Goal: Task Accomplishment & Management: Use online tool/utility

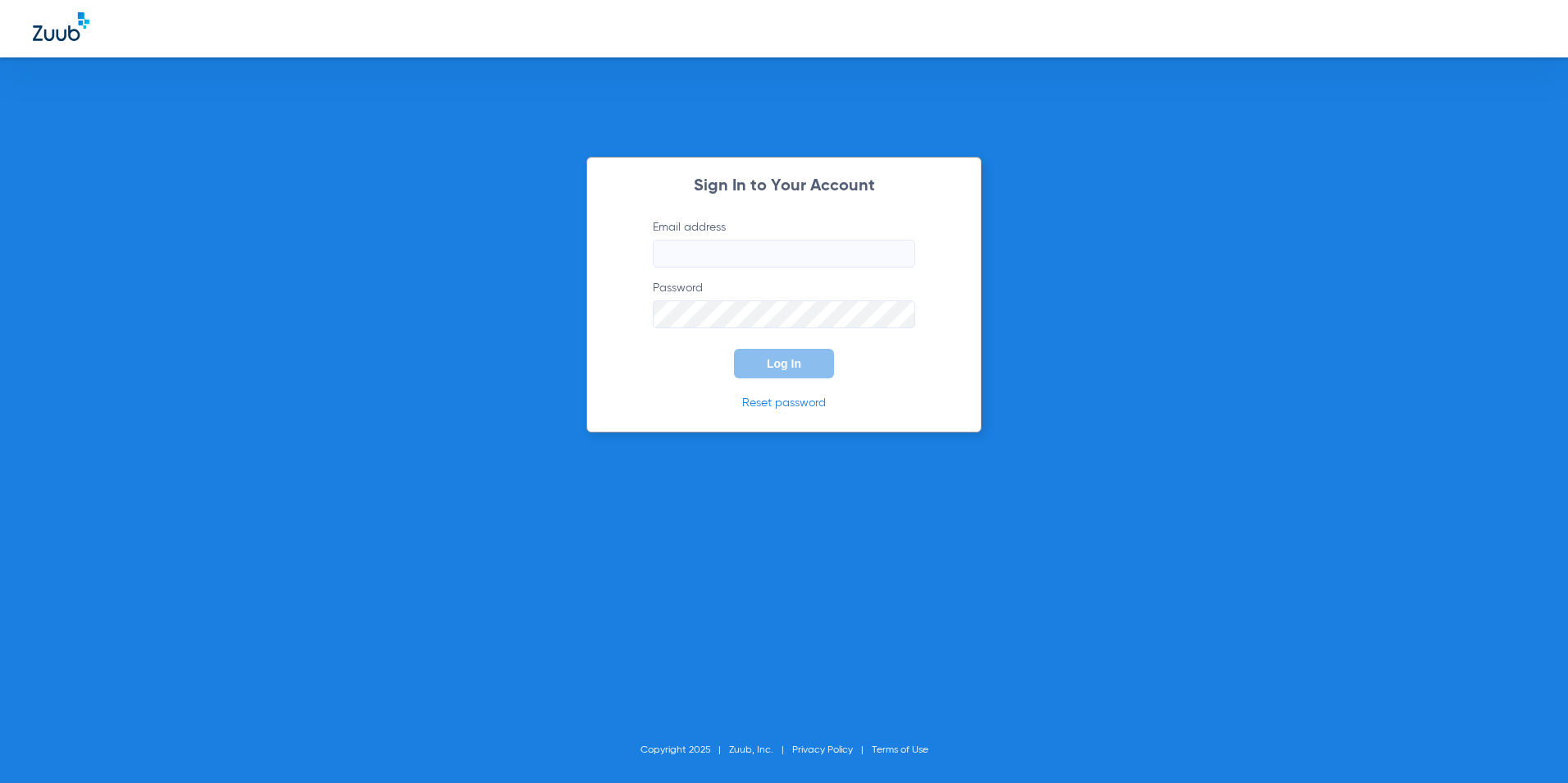
type input "[EMAIL_ADDRESS][DOMAIN_NAME]"
click at [792, 354] on button "Log In" at bounding box center [784, 364] width 100 height 29
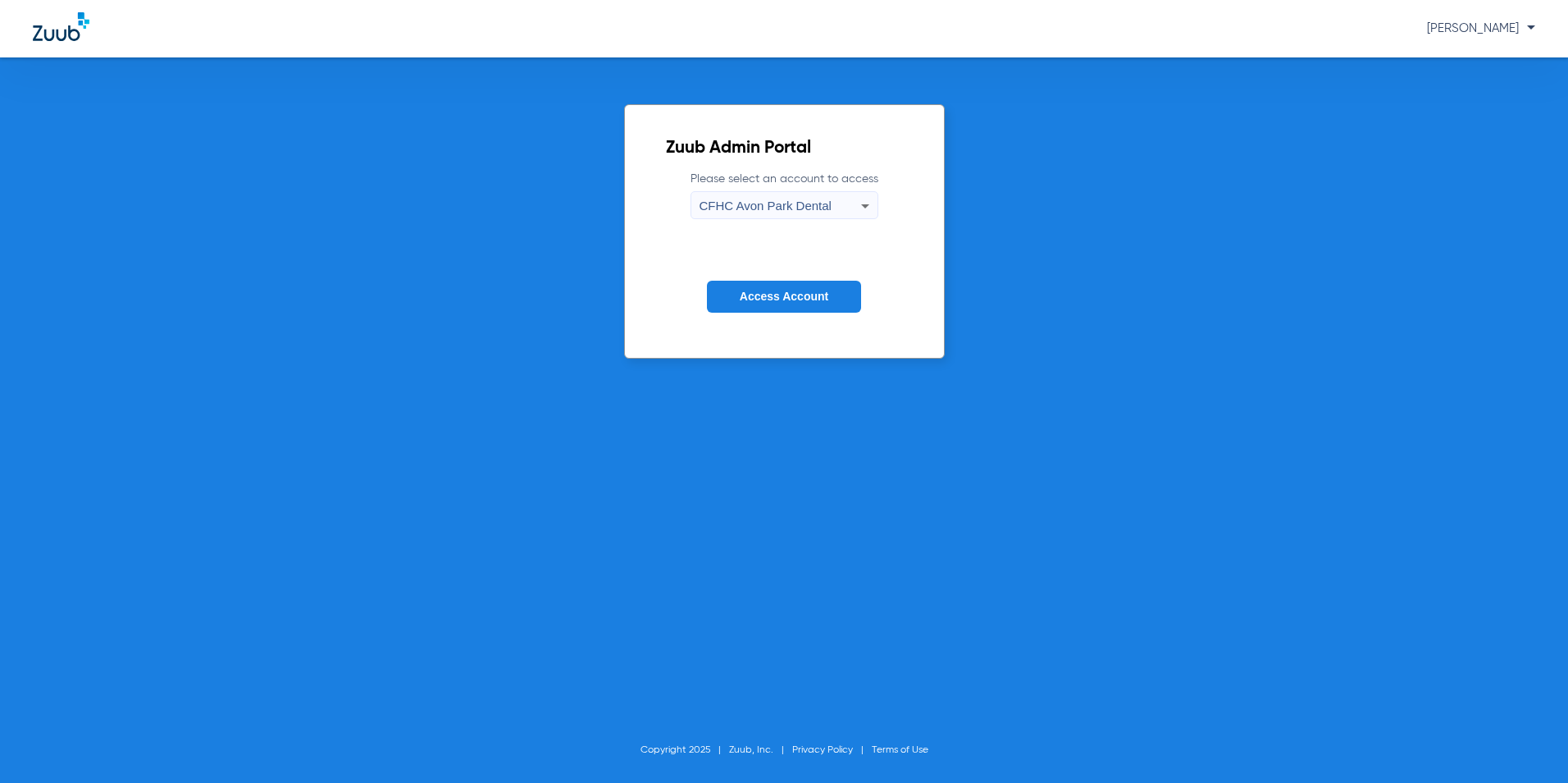
click at [805, 208] on span "CFHC Avon Park Dental" at bounding box center [765, 206] width 132 height 14
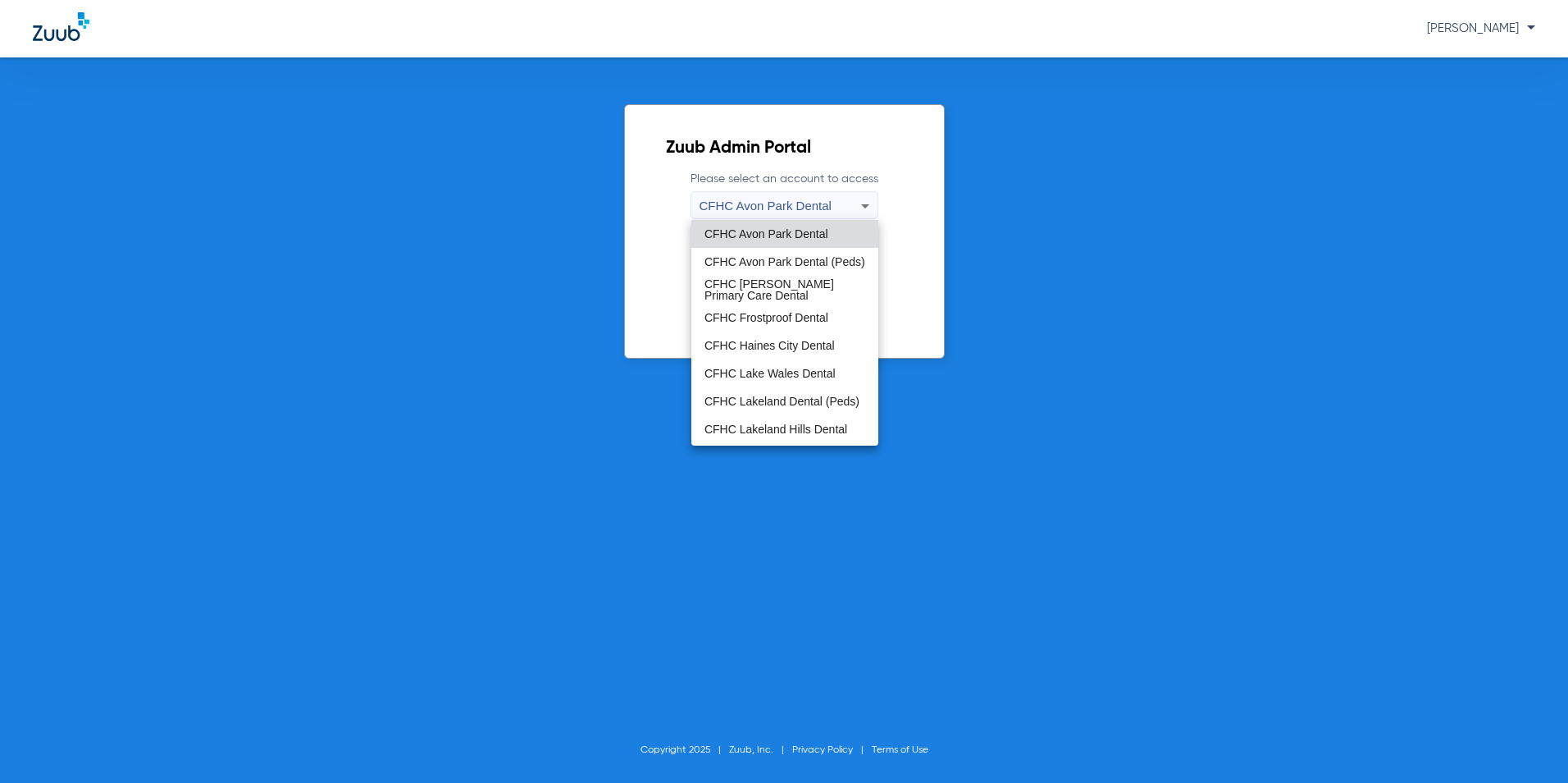
click at [761, 402] on span "CFHC Lakeland Dental (Peds)" at bounding box center [782, 402] width 155 height 12
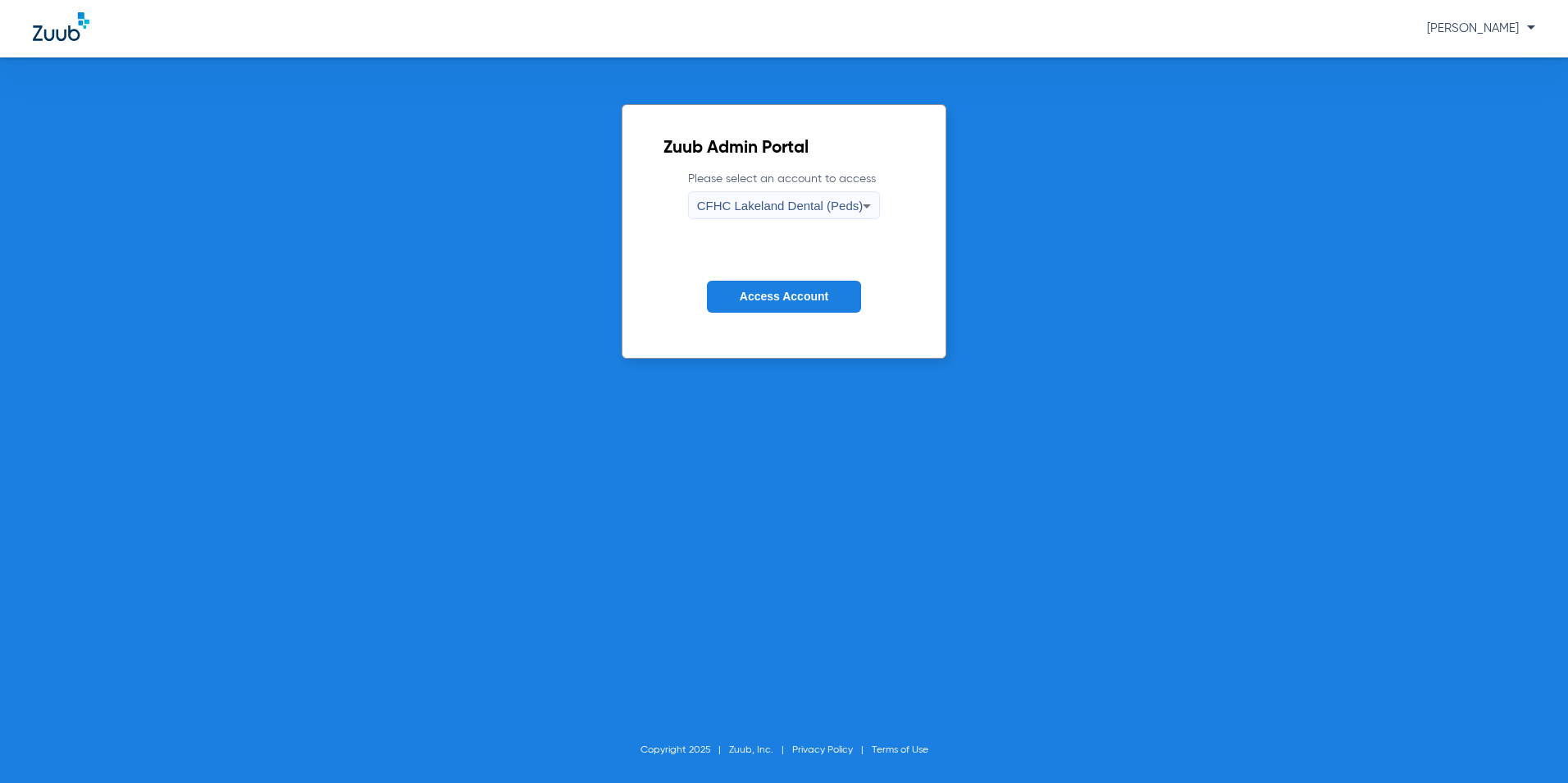
click at [753, 289] on button "Access Account" at bounding box center [784, 296] width 154 height 32
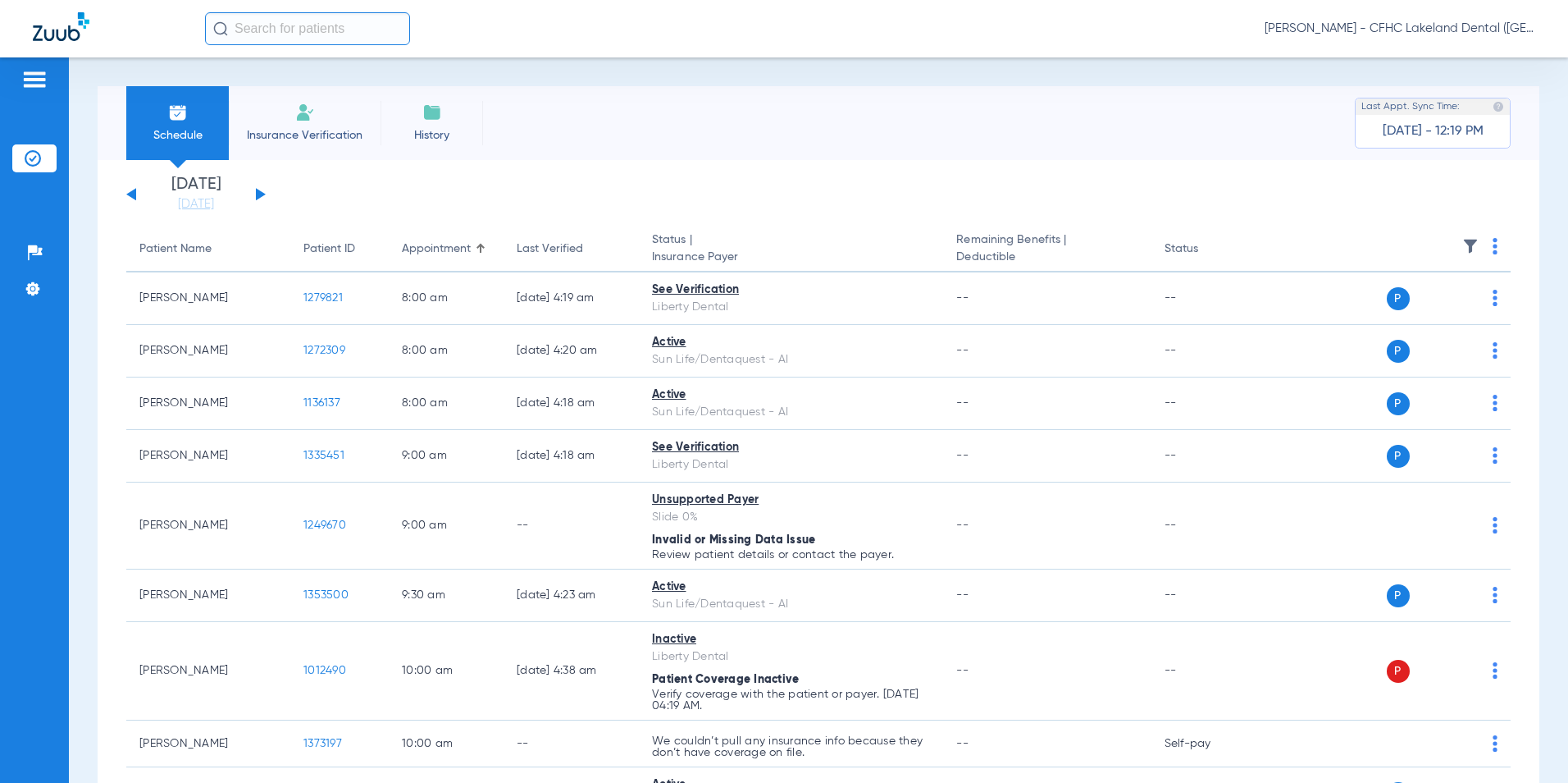
click at [257, 194] on button at bounding box center [261, 194] width 10 height 13
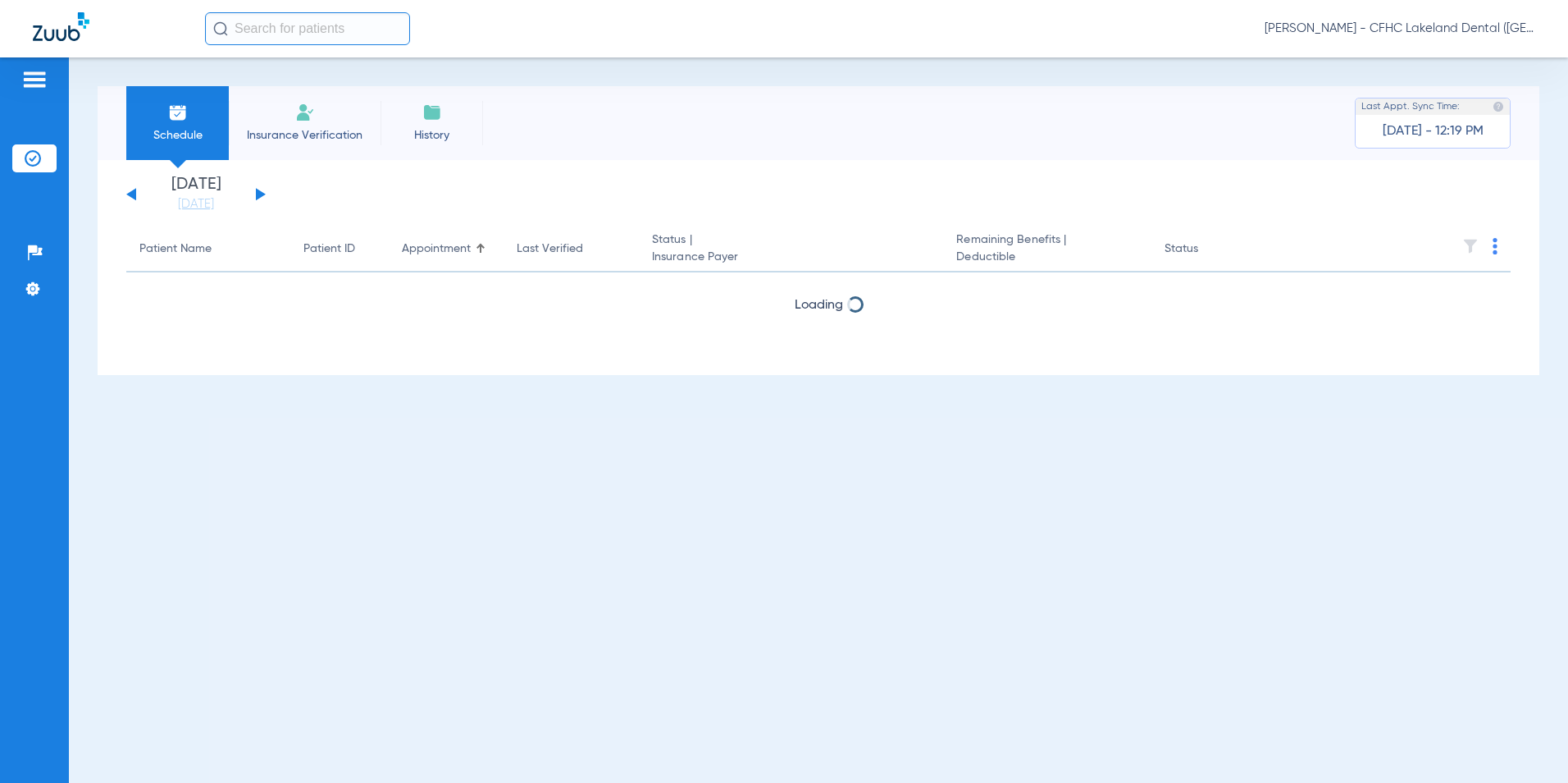
click at [257, 194] on button at bounding box center [261, 194] width 10 height 13
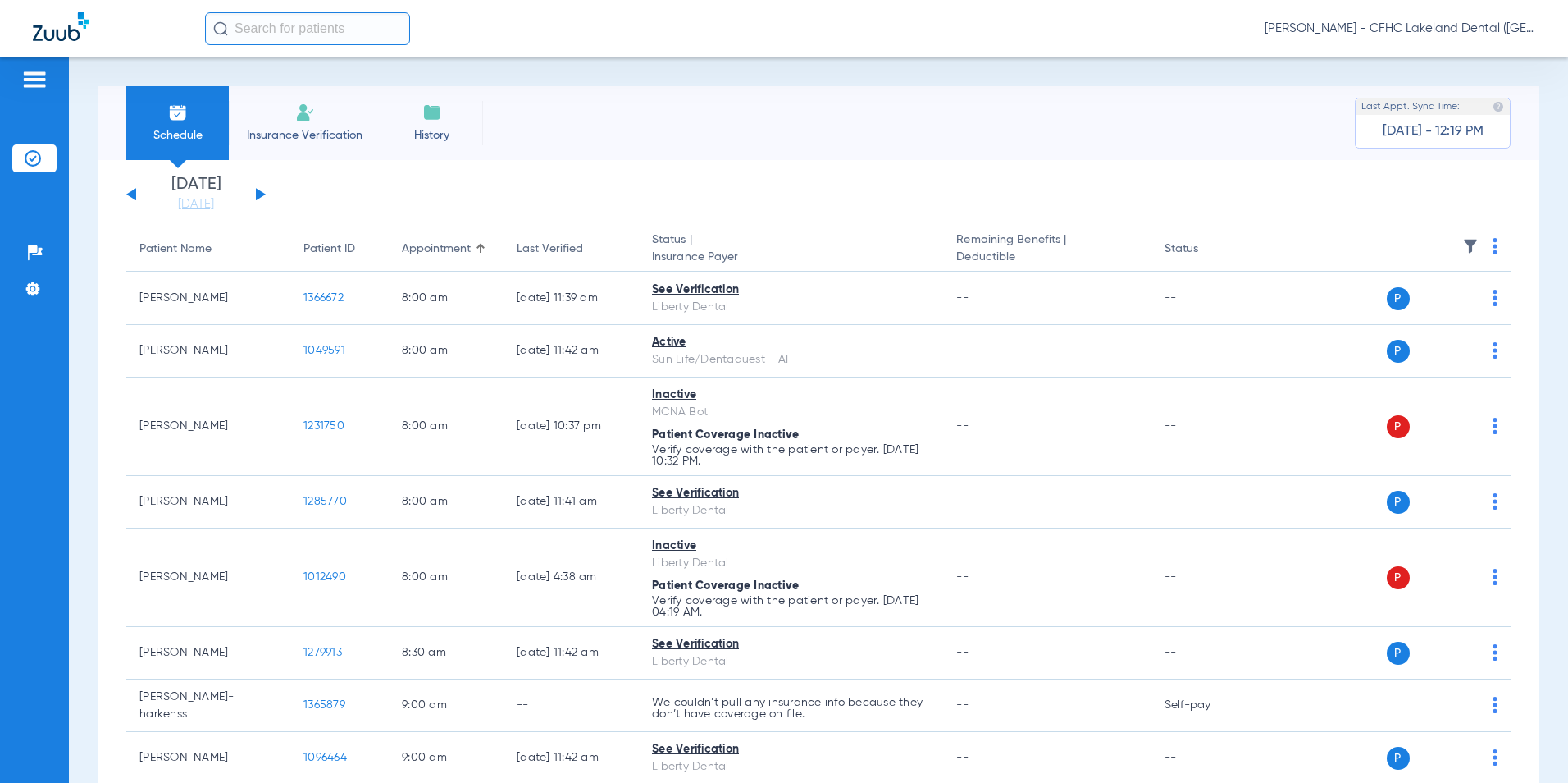
click at [257, 194] on button at bounding box center [261, 194] width 10 height 13
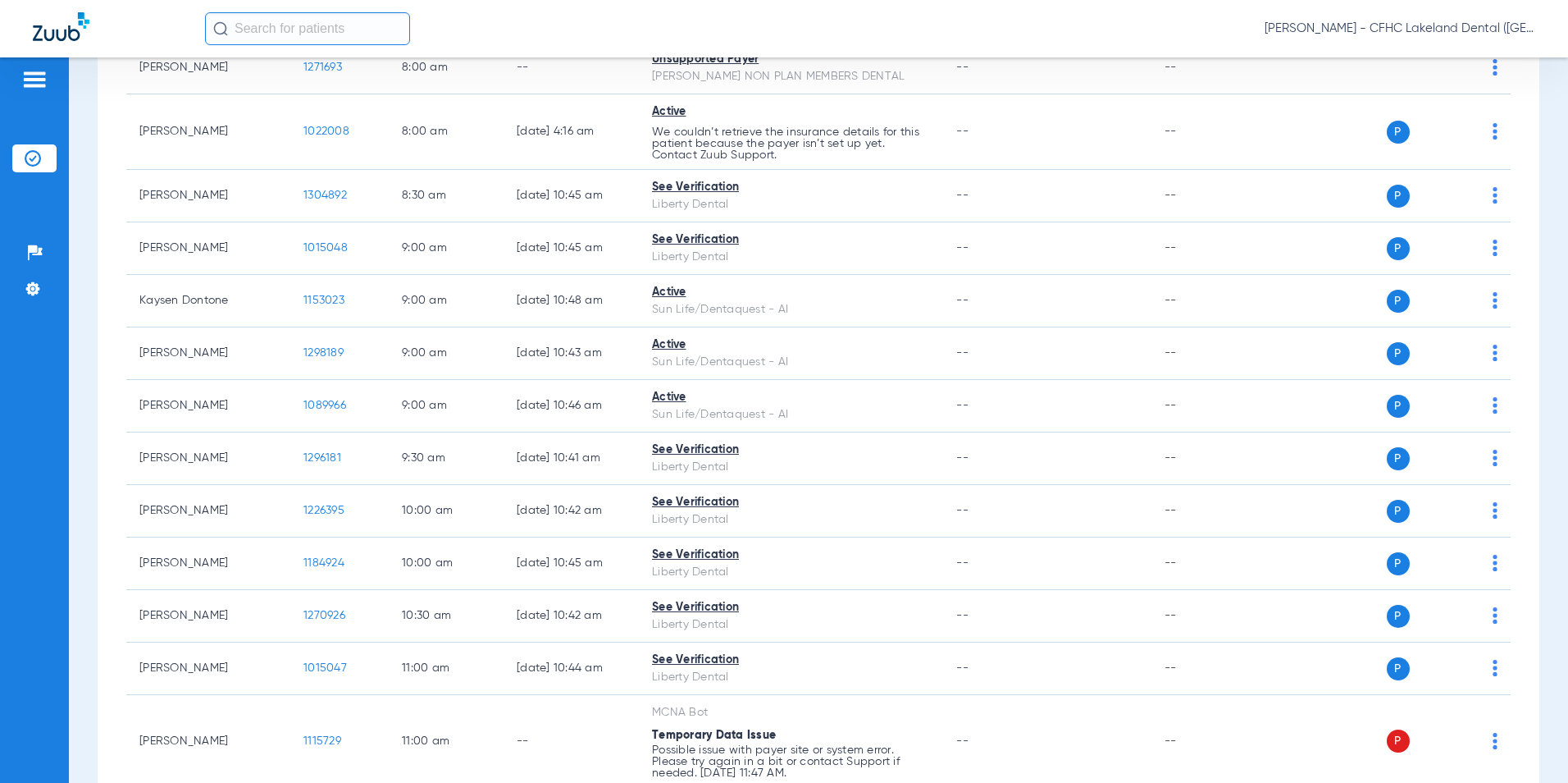
scroll to position [164, 0]
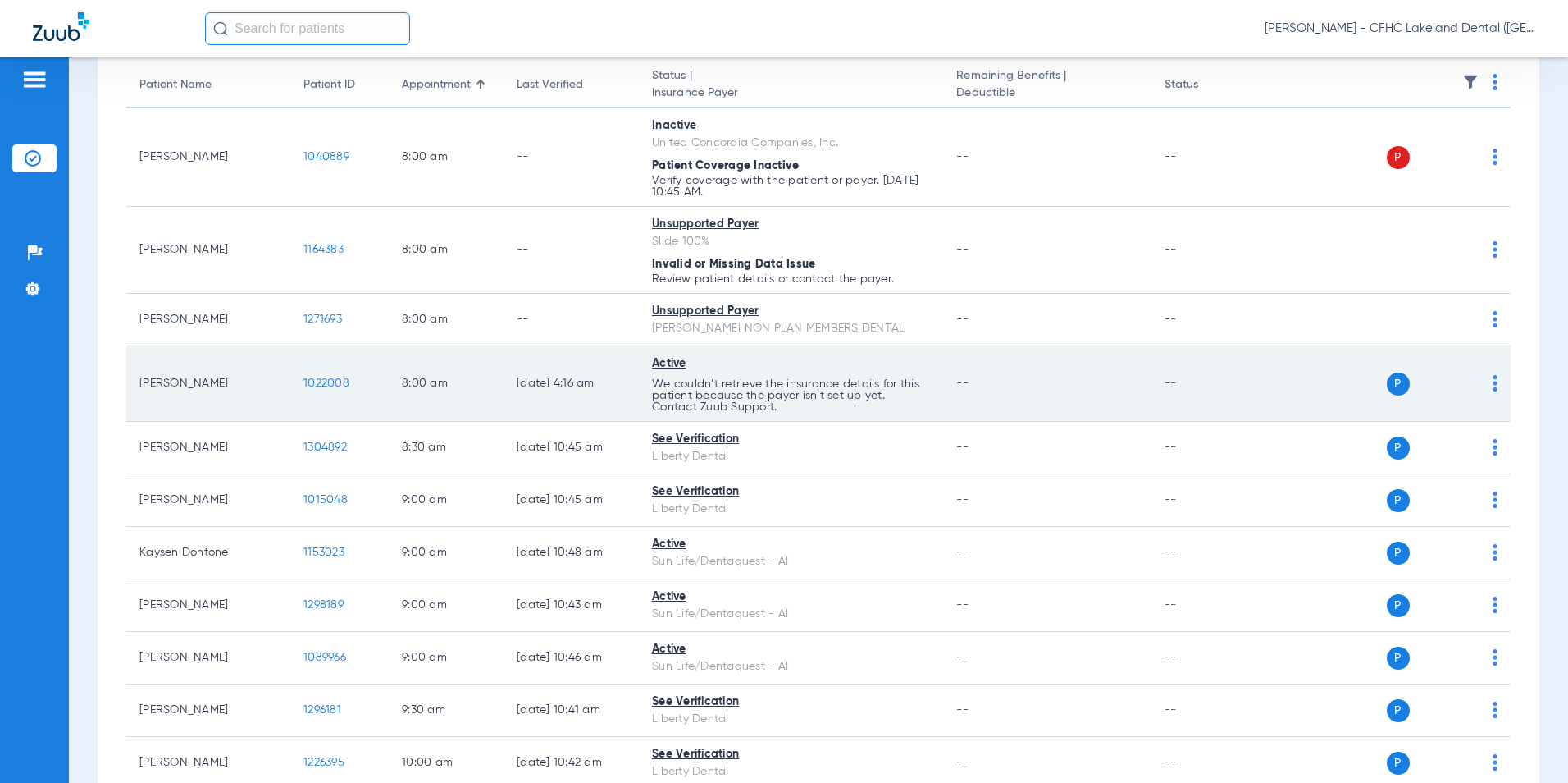
click at [319, 382] on span "1022008" at bounding box center [325, 383] width 46 height 12
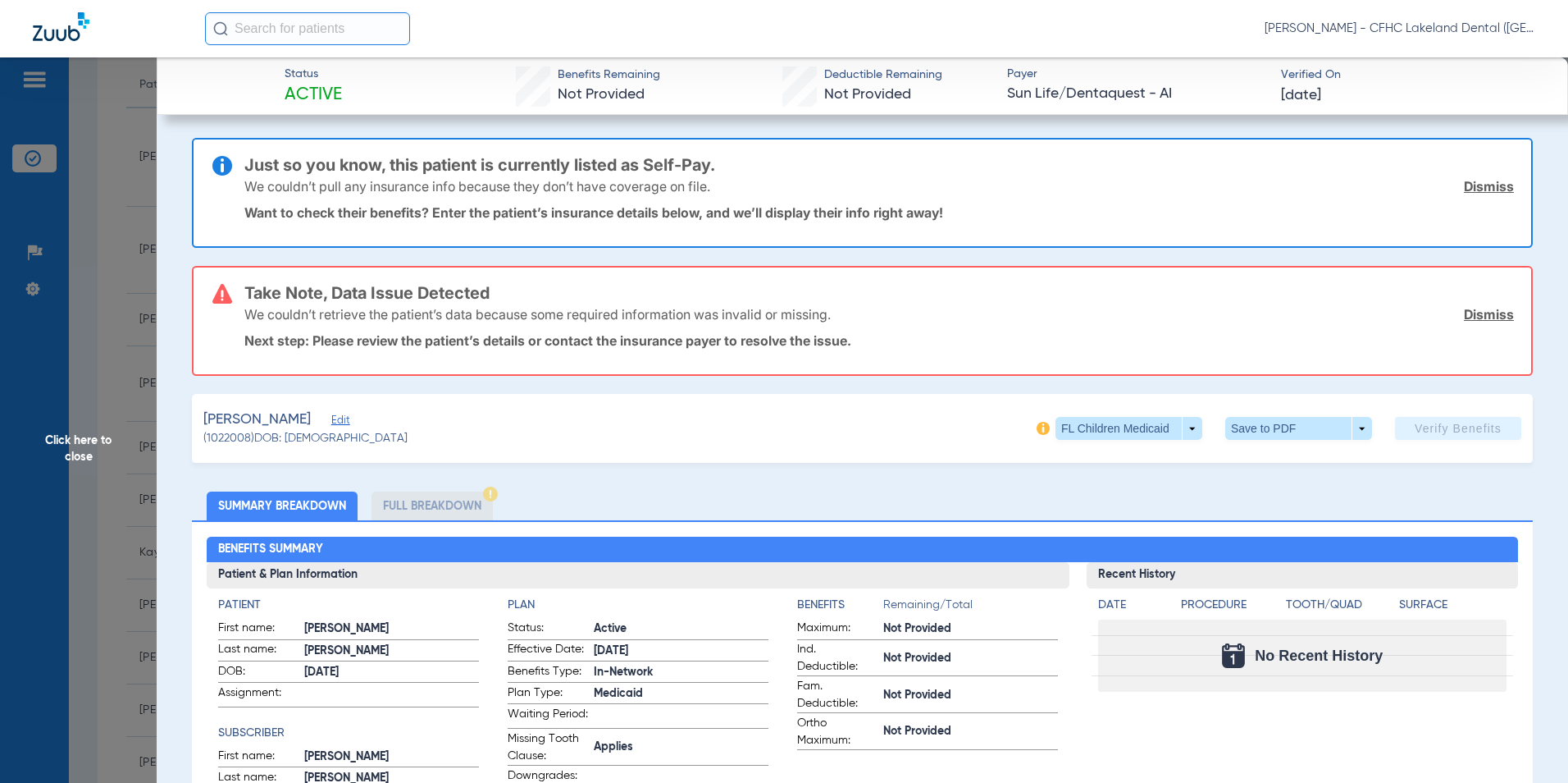
click at [346, 419] on span "Edit" at bounding box center [338, 422] width 15 height 16
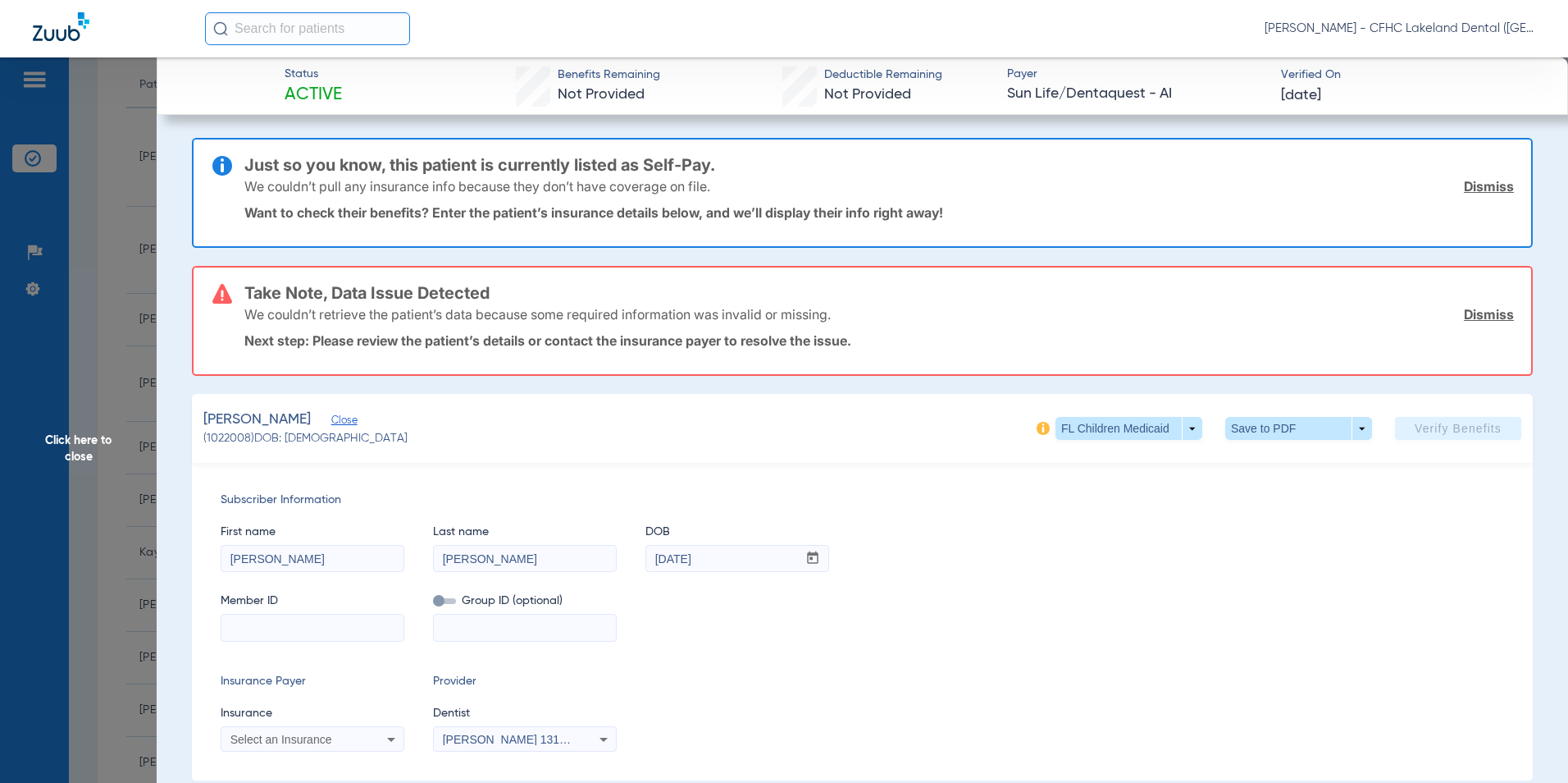
paste input "9474230226"
type input "9474230226"
click at [345, 741] on div "Select an Insurance" at bounding box center [295, 739] width 132 height 12
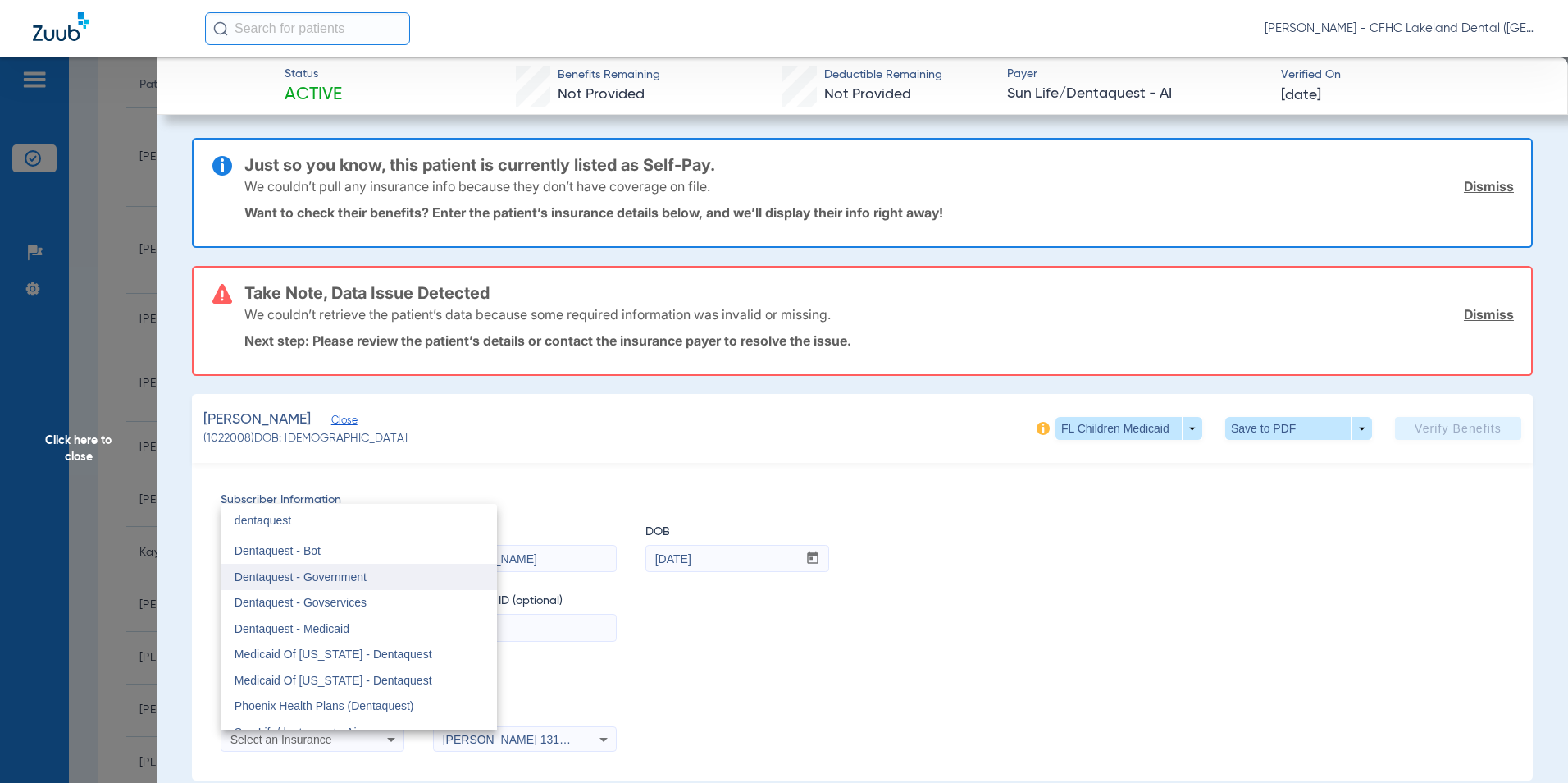
type input "dentaquest"
click at [329, 579] on span "Dentaquest - Government" at bounding box center [300, 576] width 132 height 13
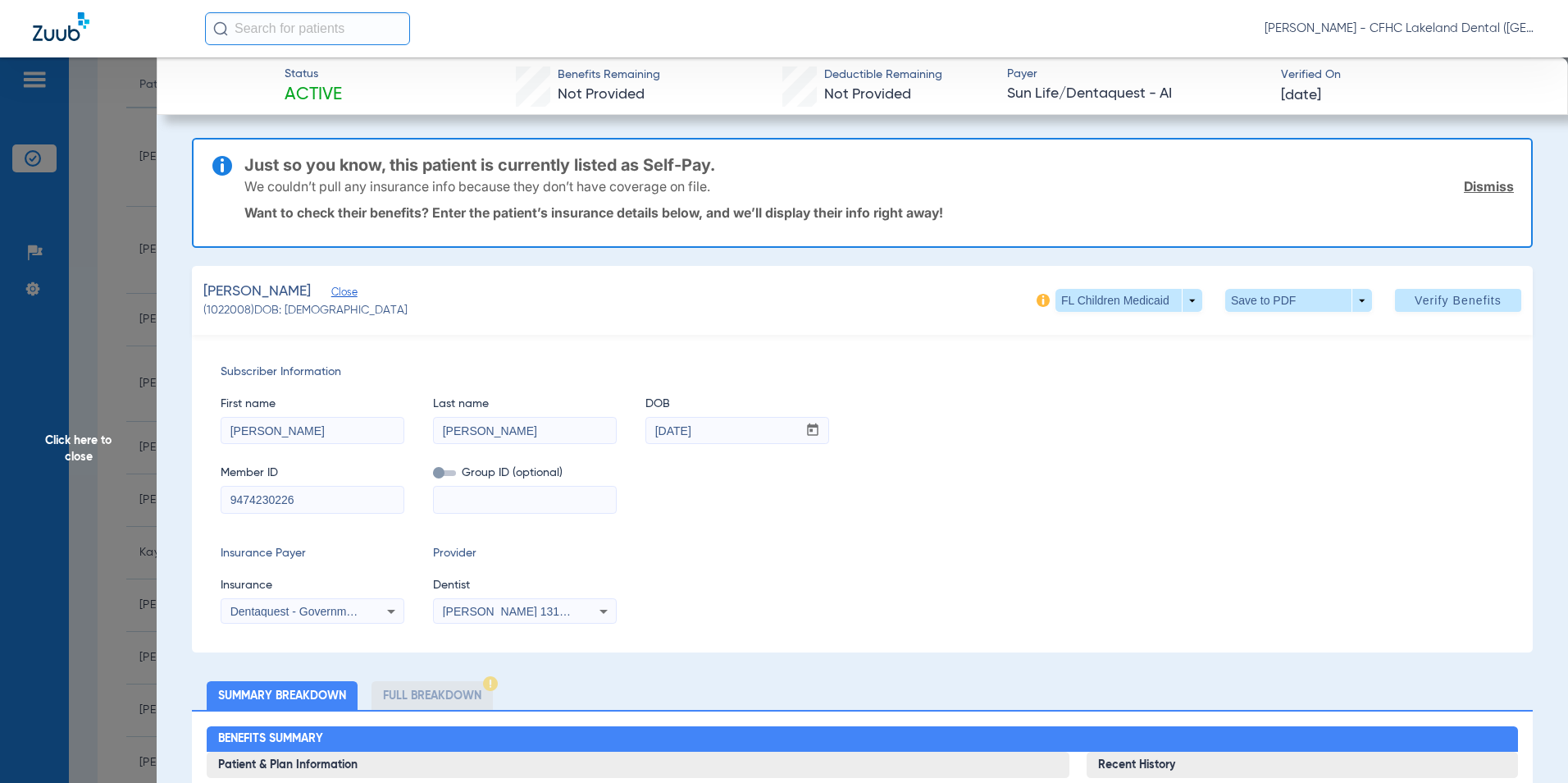
click at [1425, 298] on span "Verify Benefits" at bounding box center [1458, 299] width 87 height 13
click at [1319, 302] on span at bounding box center [1298, 300] width 147 height 23
click at [1281, 329] on span "Save to PDF" at bounding box center [1292, 333] width 64 height 12
click at [97, 497] on span "Click here to close" at bounding box center [78, 449] width 157 height 783
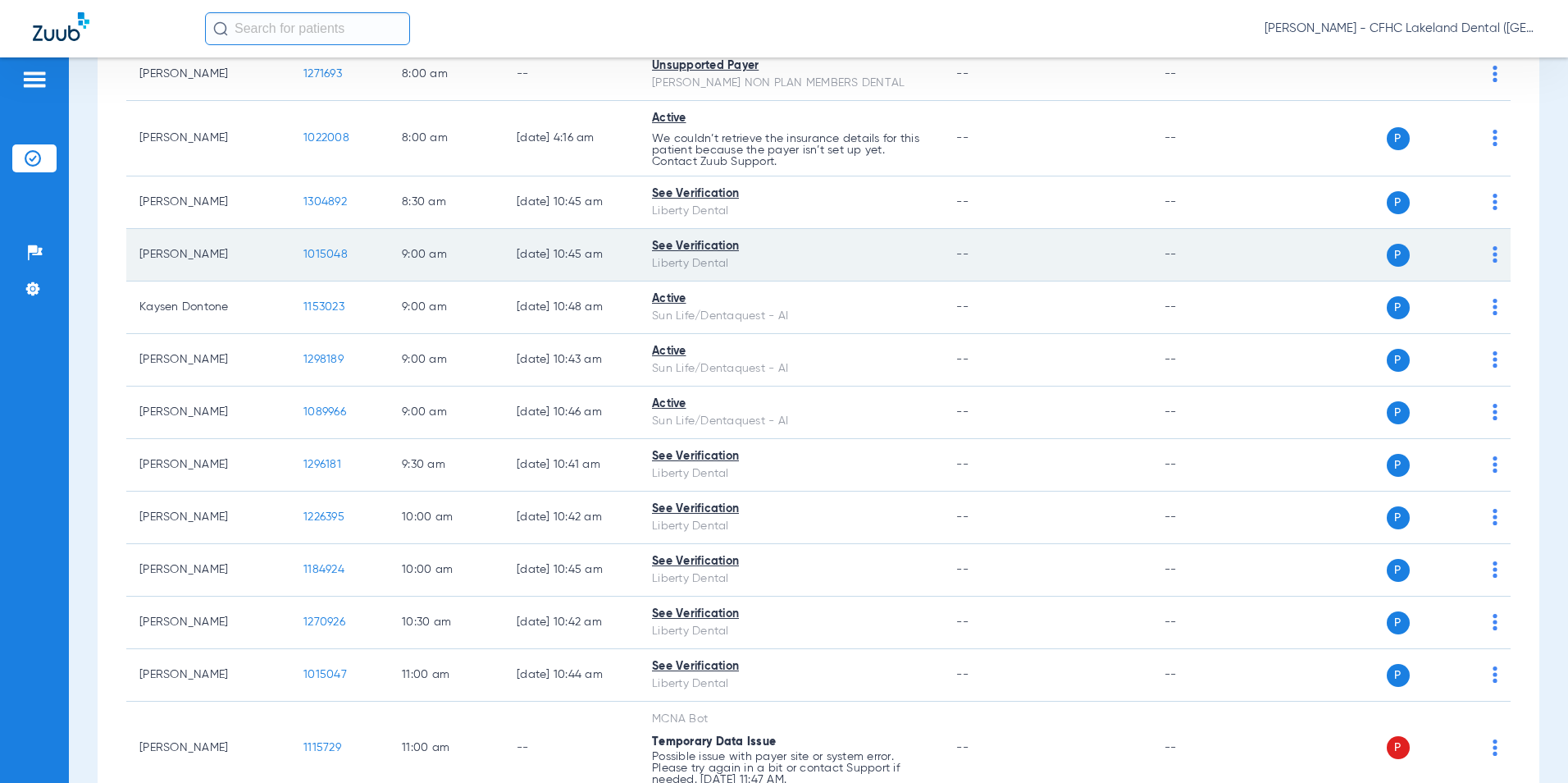
scroll to position [411, 0]
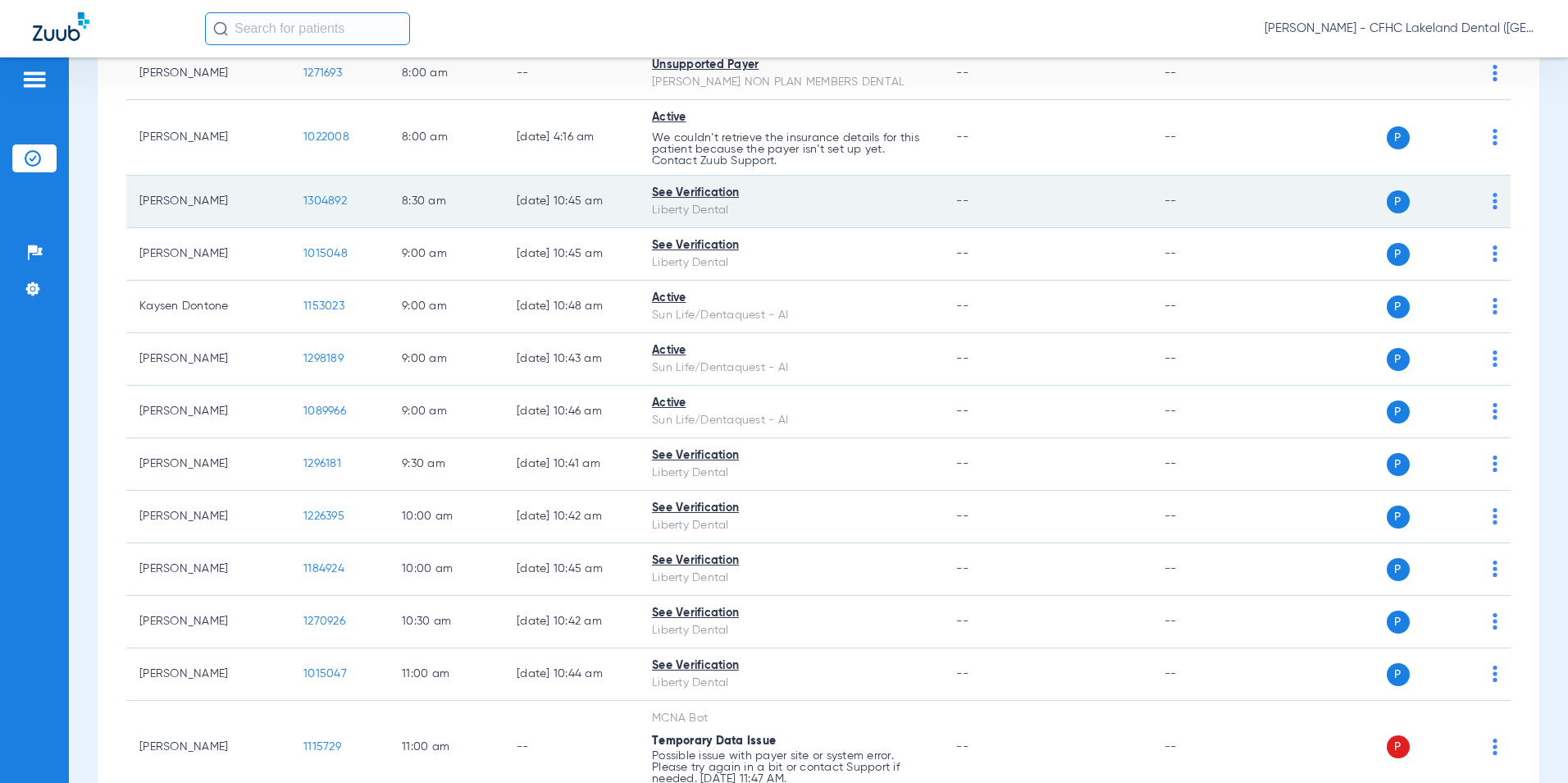
click at [342, 203] on span "1304892" at bounding box center [325, 201] width 44 height 12
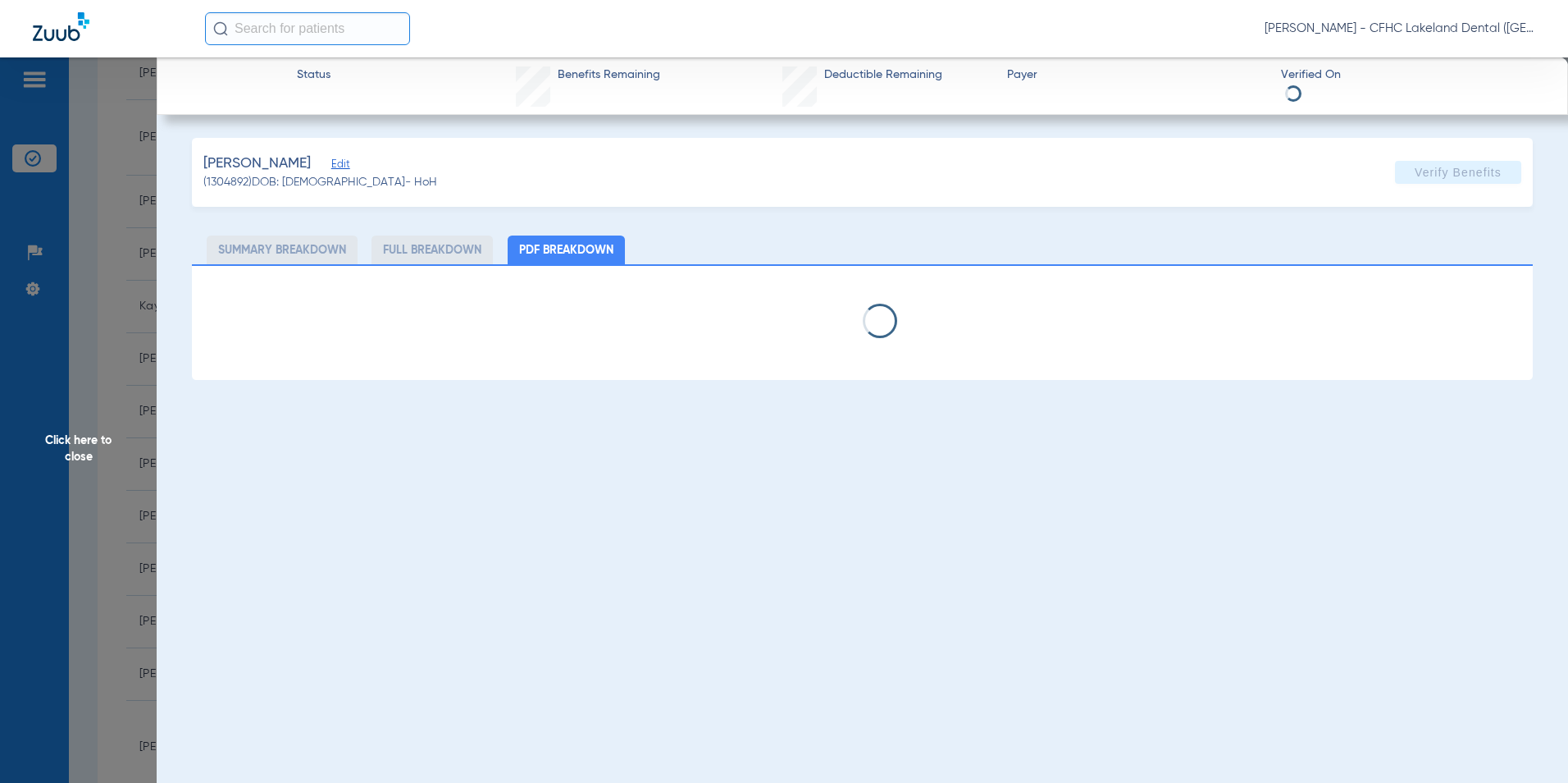
select select "page-width"
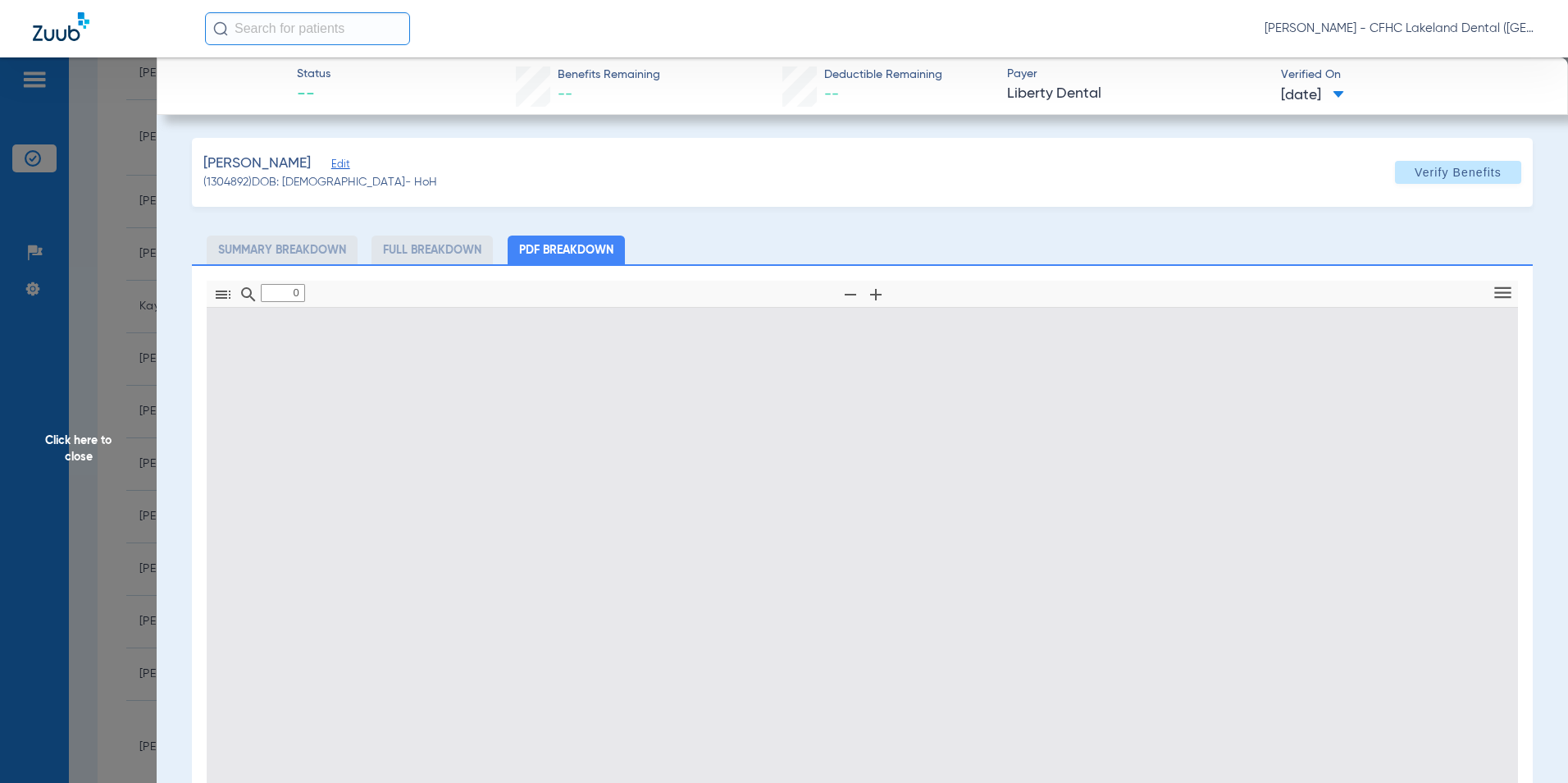
type input "1"
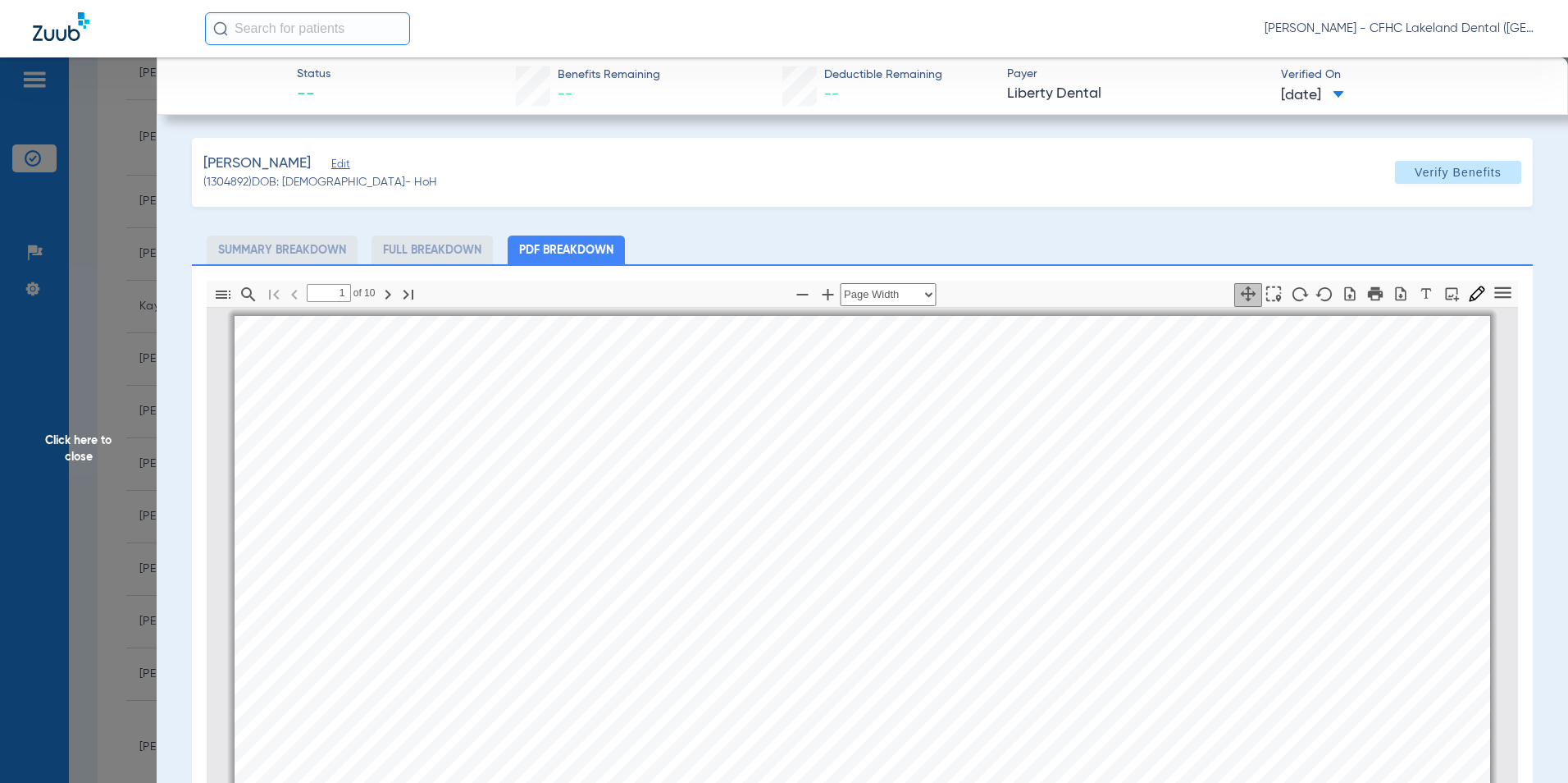
scroll to position [8, 0]
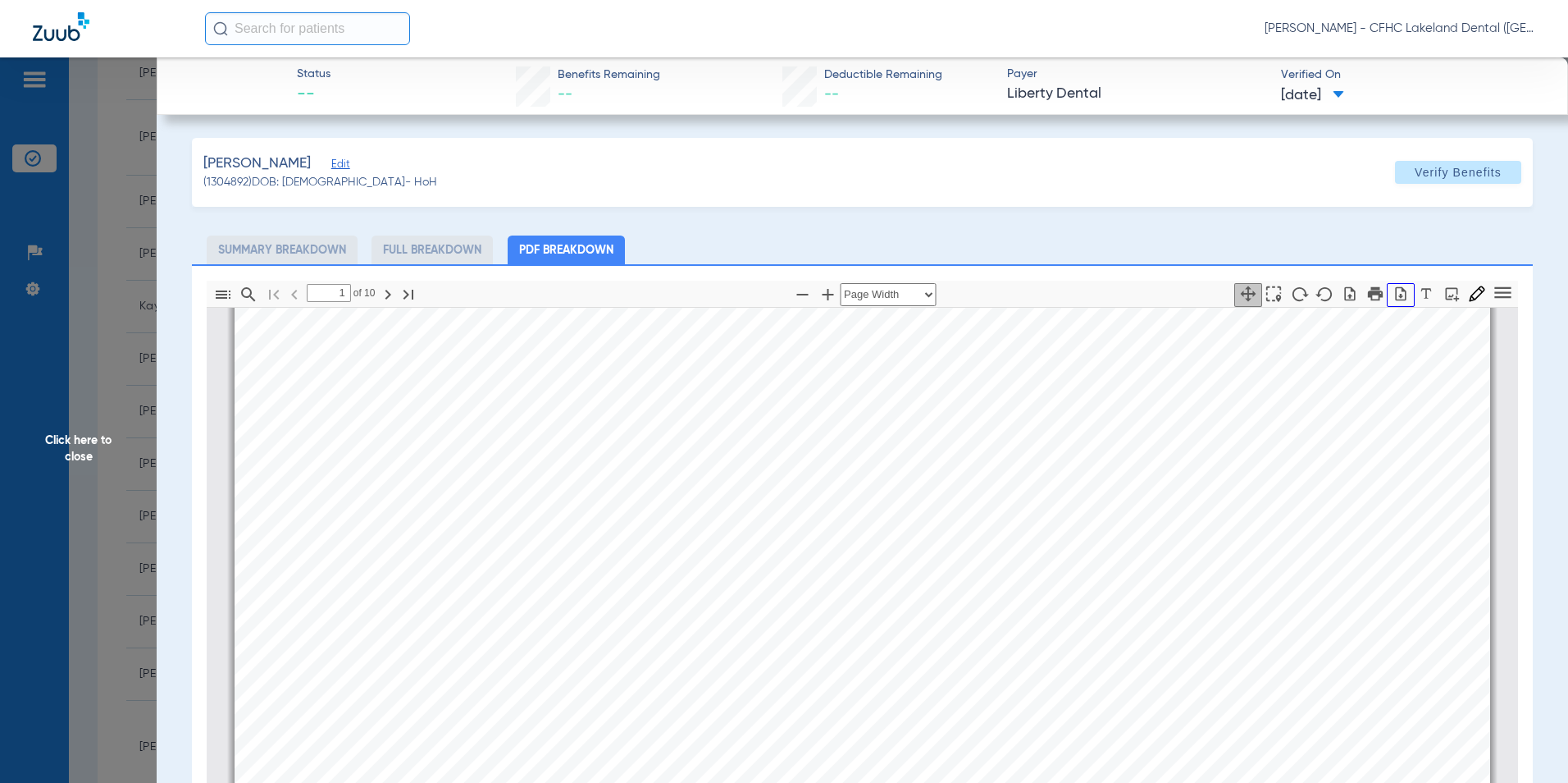
click at [1393, 293] on icon "button" at bounding box center [1400, 294] width 17 height 17
click at [85, 380] on span "Click here to close" at bounding box center [78, 449] width 157 height 783
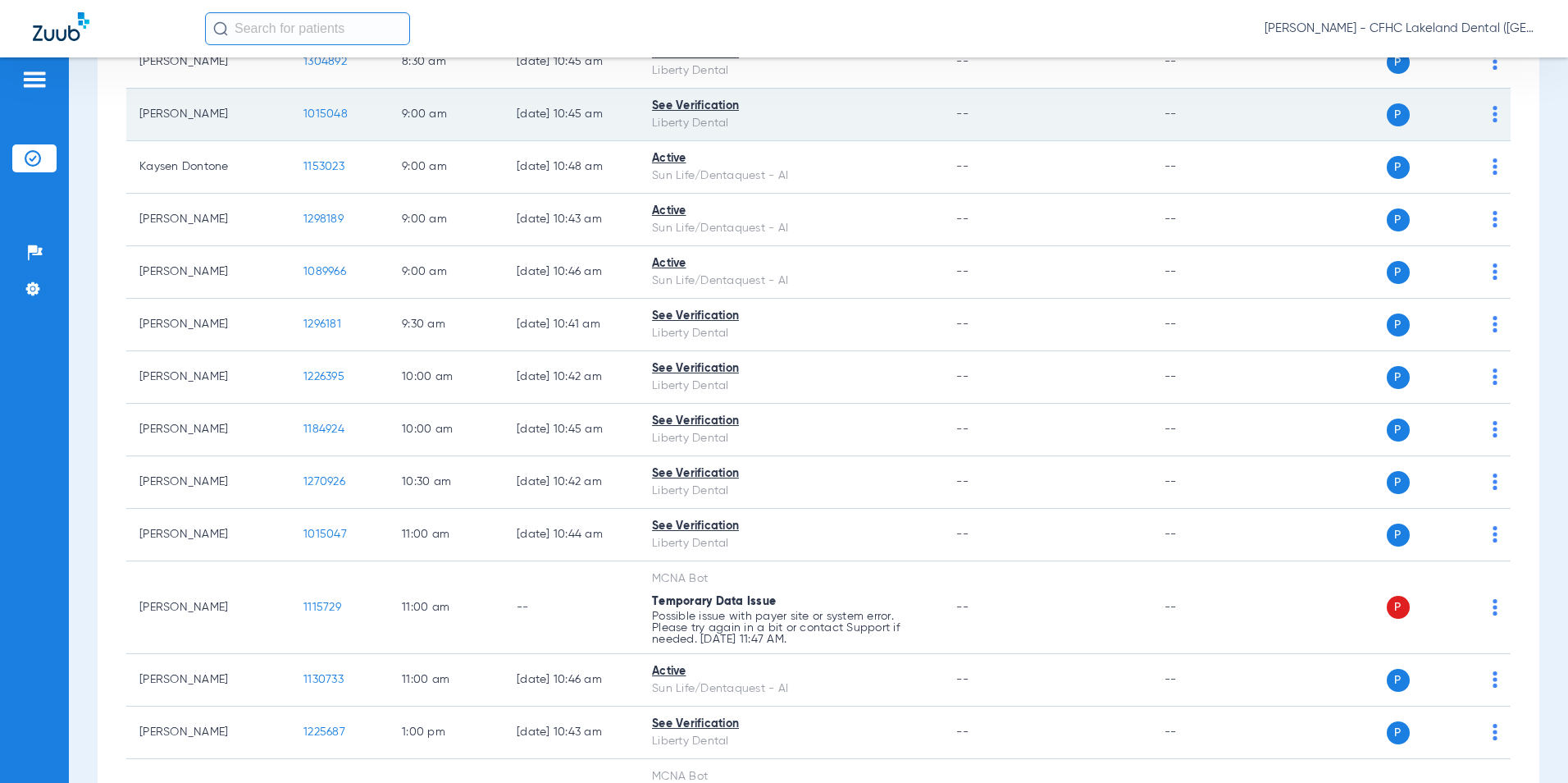
scroll to position [574, 0]
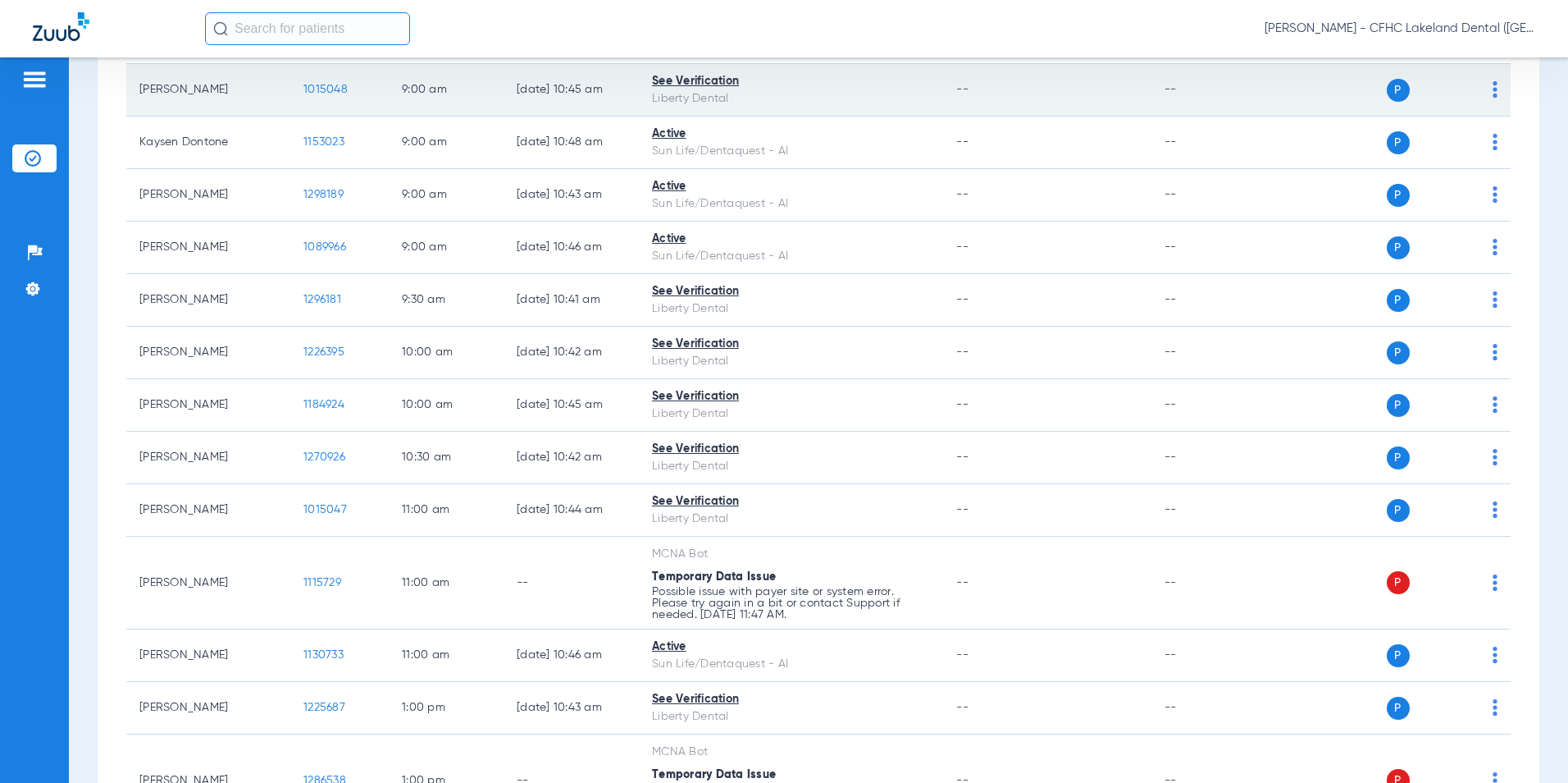
click at [322, 91] on span "1015048" at bounding box center [325, 90] width 44 height 12
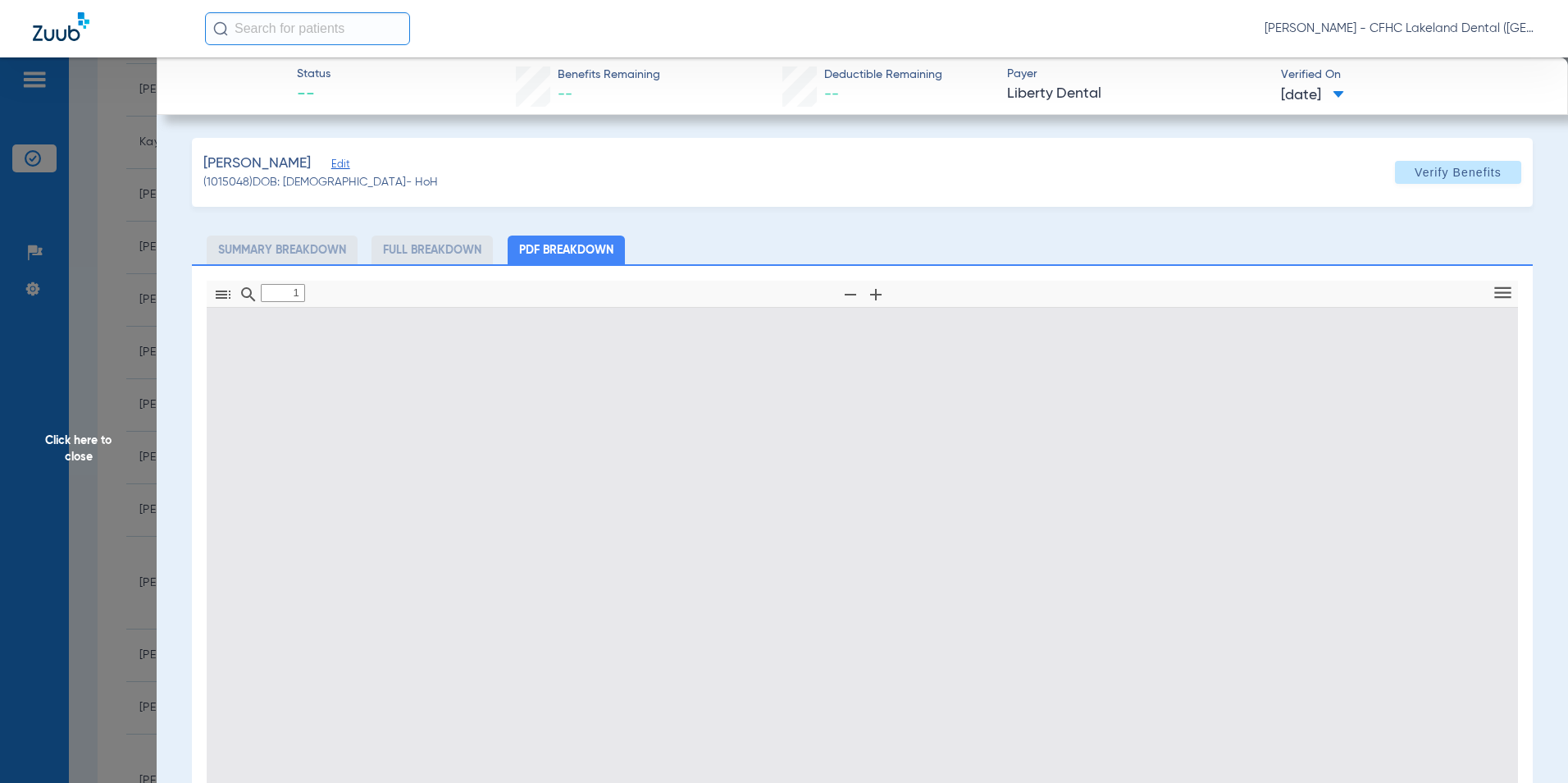
type input "0"
select select "page-width"
type input "1"
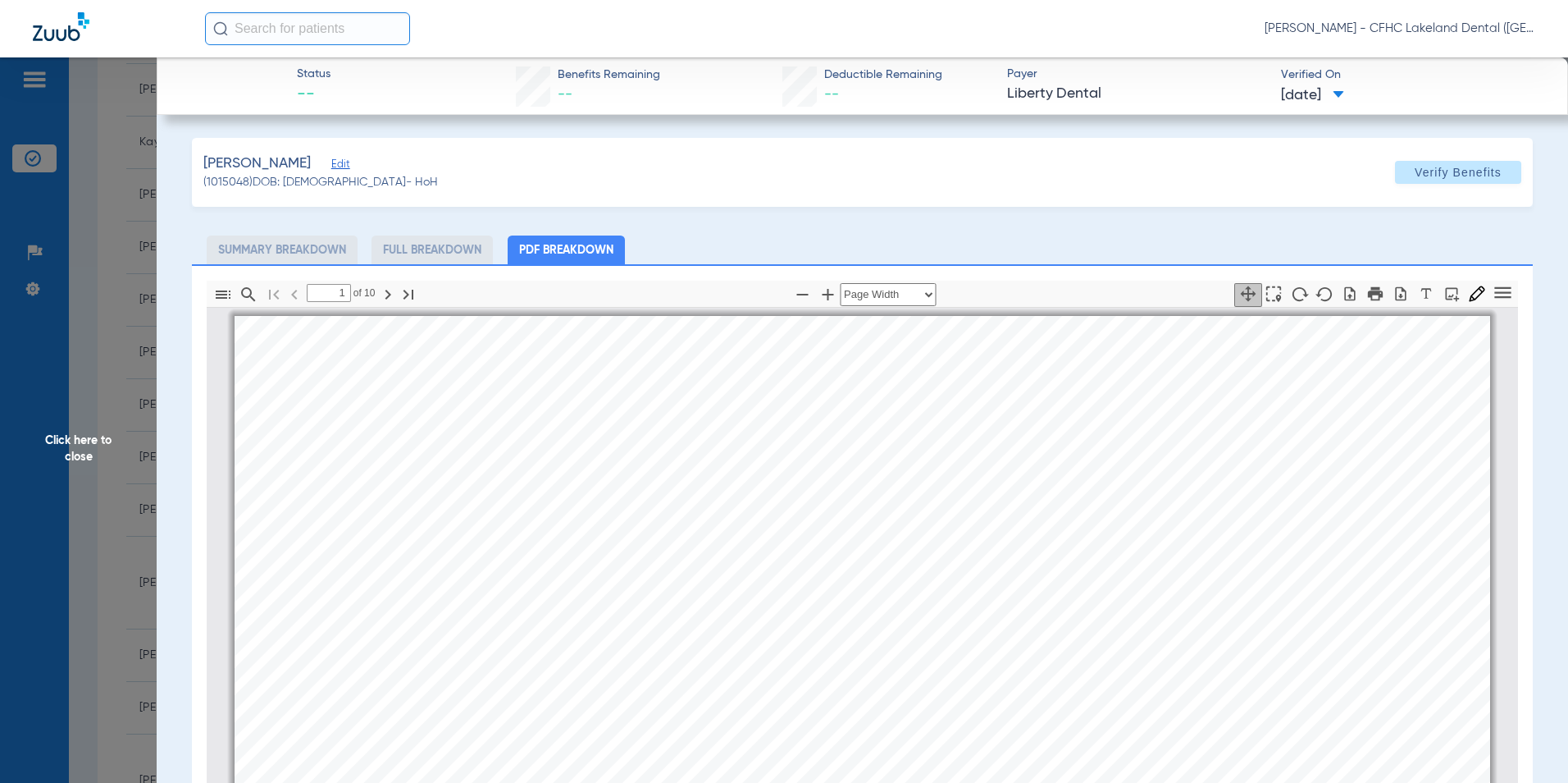
scroll to position [8, 0]
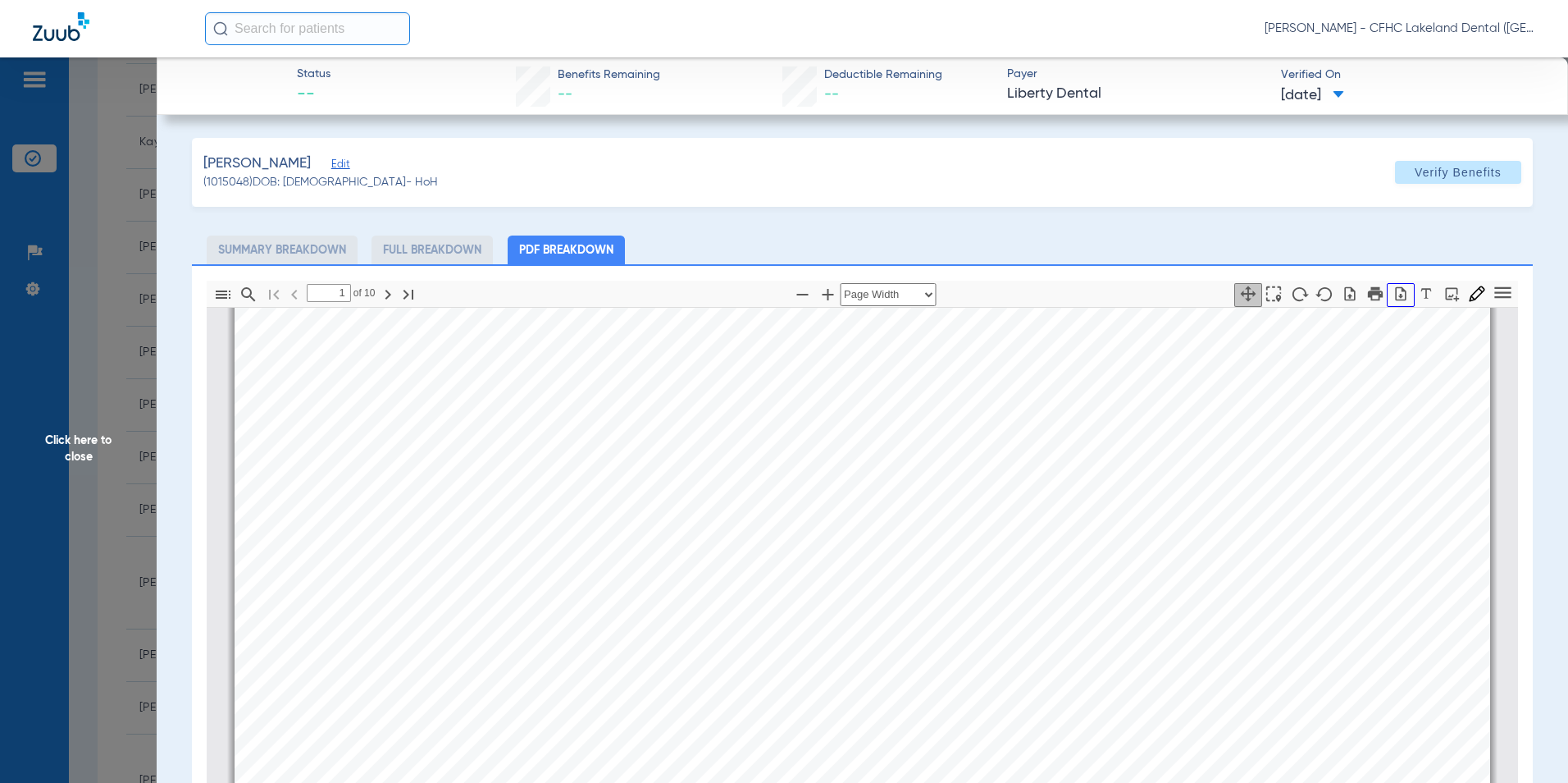
click at [1393, 293] on icon "button" at bounding box center [1400, 294] width 17 height 17
